Goal: Task Accomplishment & Management: Use online tool/utility

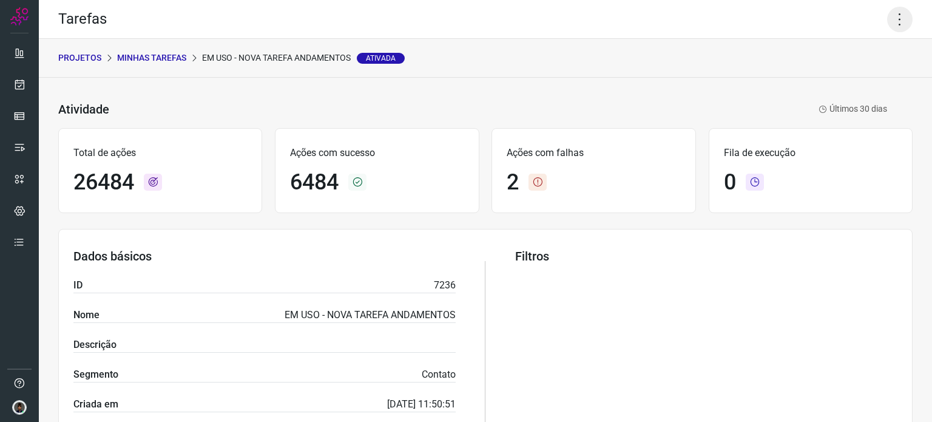
click at [890, 18] on icon at bounding box center [899, 19] width 25 height 25
click at [828, 78] on li "Executar" at bounding box center [847, 79] width 110 height 19
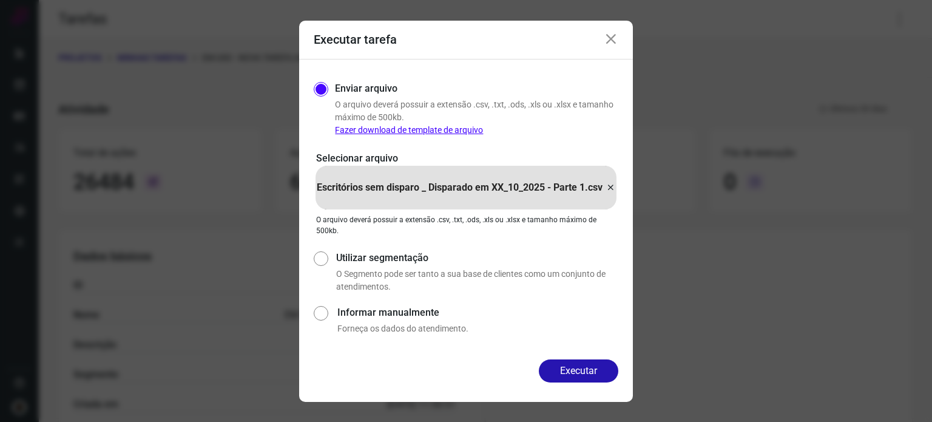
click at [611, 188] on icon at bounding box center [610, 187] width 10 height 15
click at [0, 0] on input "Escritórios sem disparo _ Disparado em XX_10_2025 - Parte 1.csv" at bounding box center [0, 0] width 0 height 0
click at [576, 374] on button "Executar" at bounding box center [578, 370] width 79 height 23
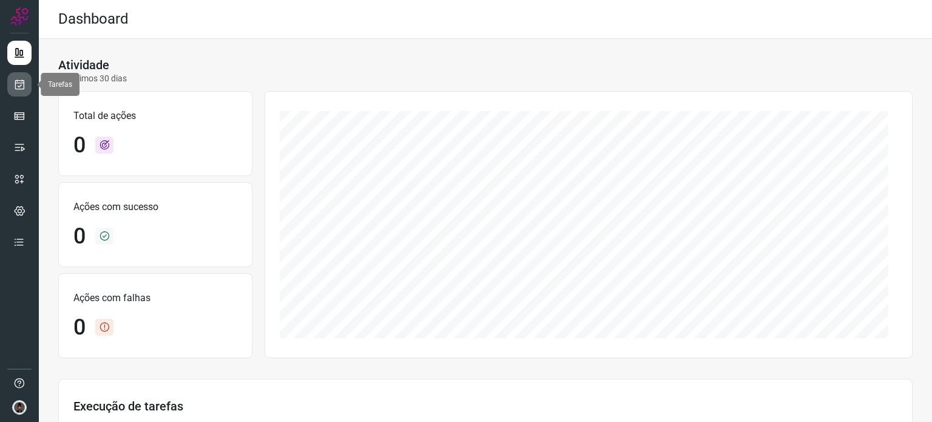
click at [17, 83] on icon at bounding box center [19, 84] width 13 height 12
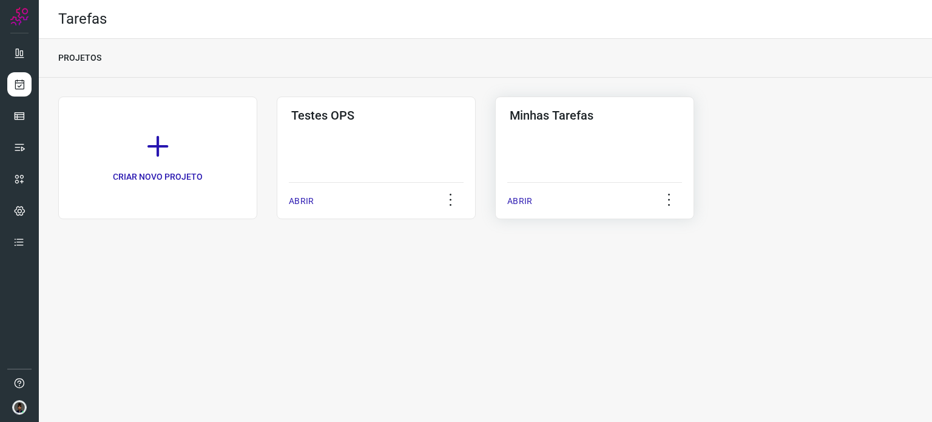
click at [577, 147] on div "Minhas Tarefas ABRIR" at bounding box center [594, 157] width 199 height 123
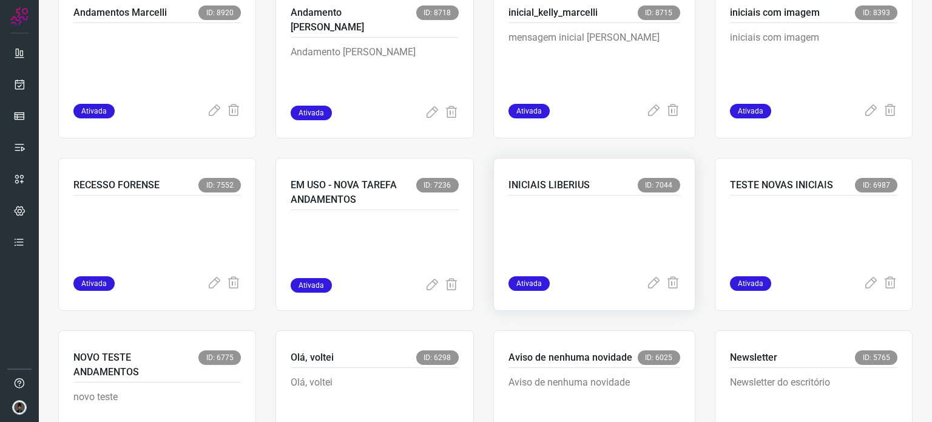
scroll to position [636, 0]
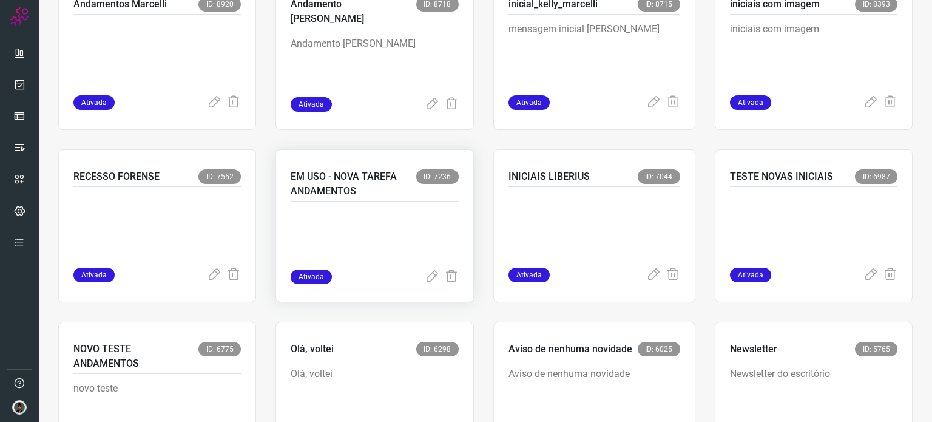
click at [365, 210] on p at bounding box center [374, 239] width 167 height 61
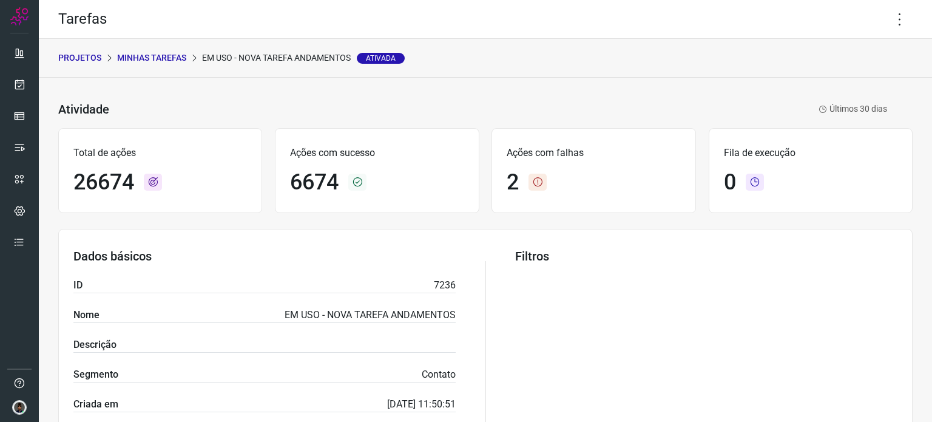
click at [534, 183] on icon at bounding box center [537, 181] width 18 height 17
click at [890, 16] on icon at bounding box center [899, 19] width 25 height 25
click at [832, 82] on li "Executar" at bounding box center [847, 79] width 110 height 19
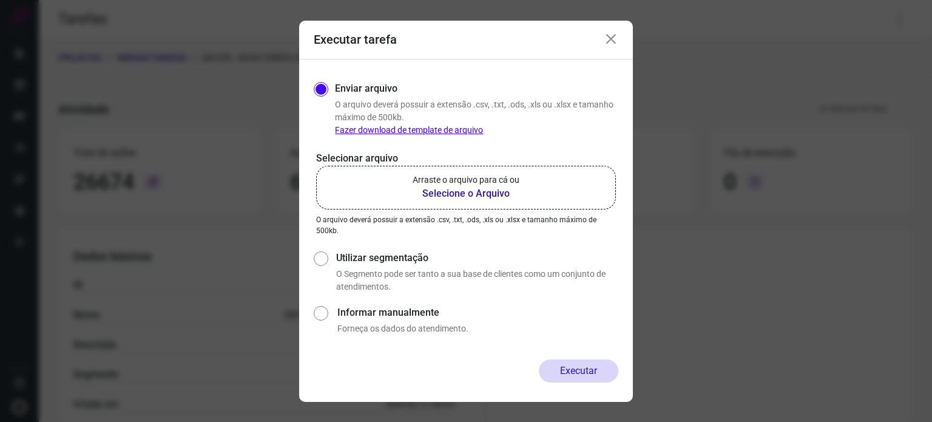
click at [480, 195] on b "Selecione o Arquivo" at bounding box center [465, 193] width 107 height 15
click at [0, 0] on input "Arraste o arquivo para cá ou Selecione o Arquivo" at bounding box center [0, 0] width 0 height 0
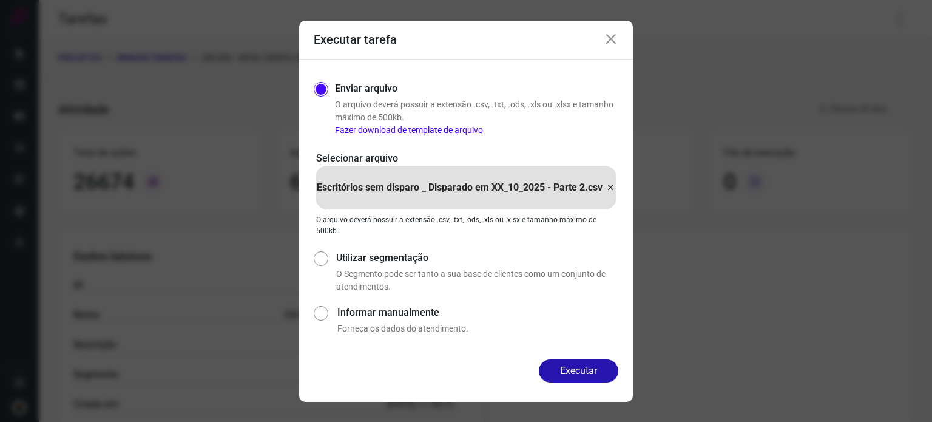
click at [560, 366] on button "Executar" at bounding box center [578, 370] width 79 height 23
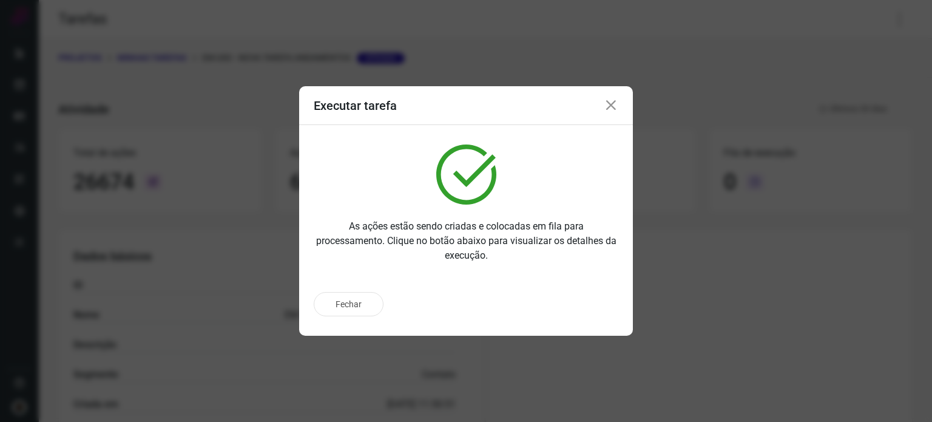
click at [352, 303] on button "Fechar" at bounding box center [349, 304] width 70 height 24
